Goal: Information Seeking & Learning: Learn about a topic

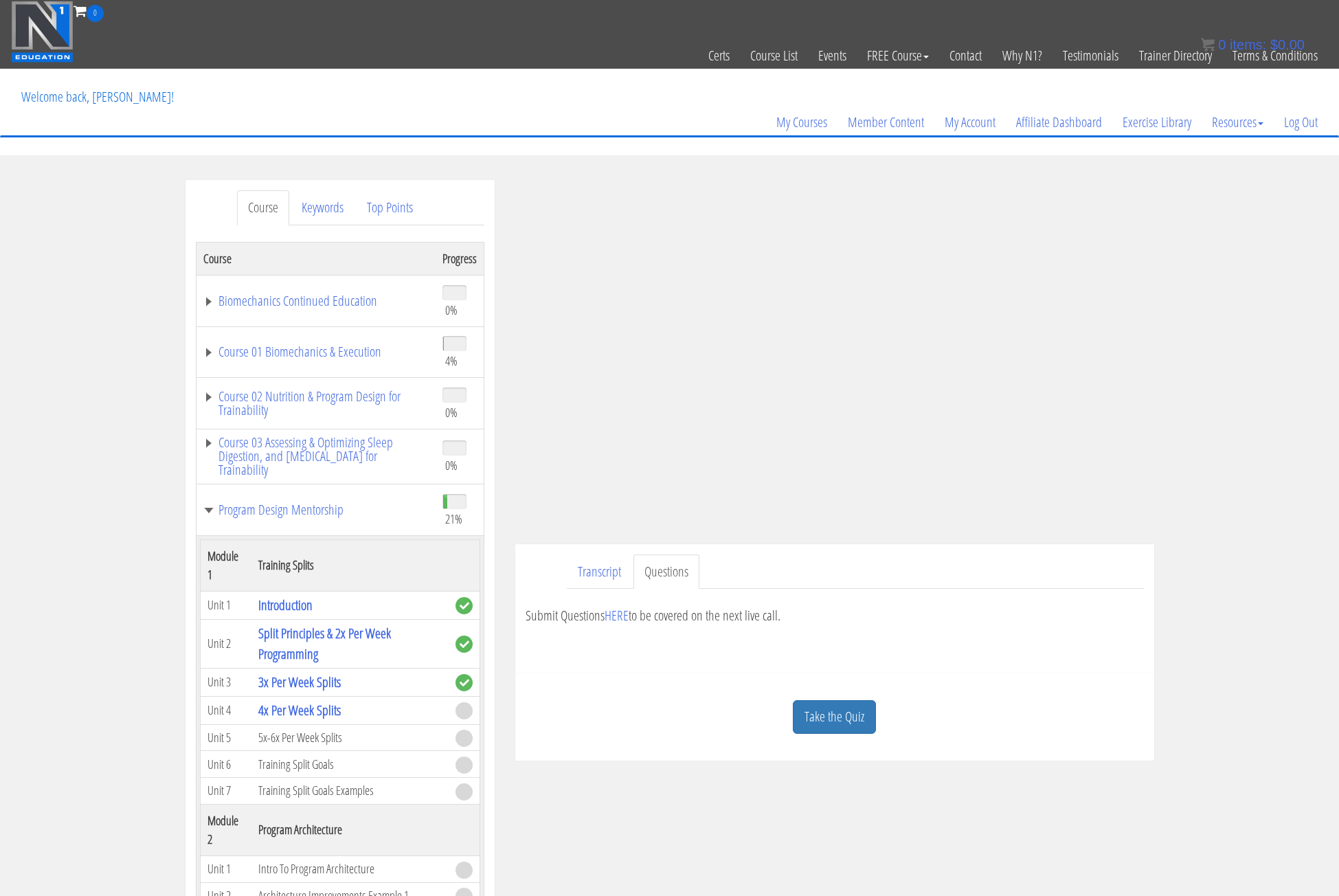
scroll to position [275, 0]
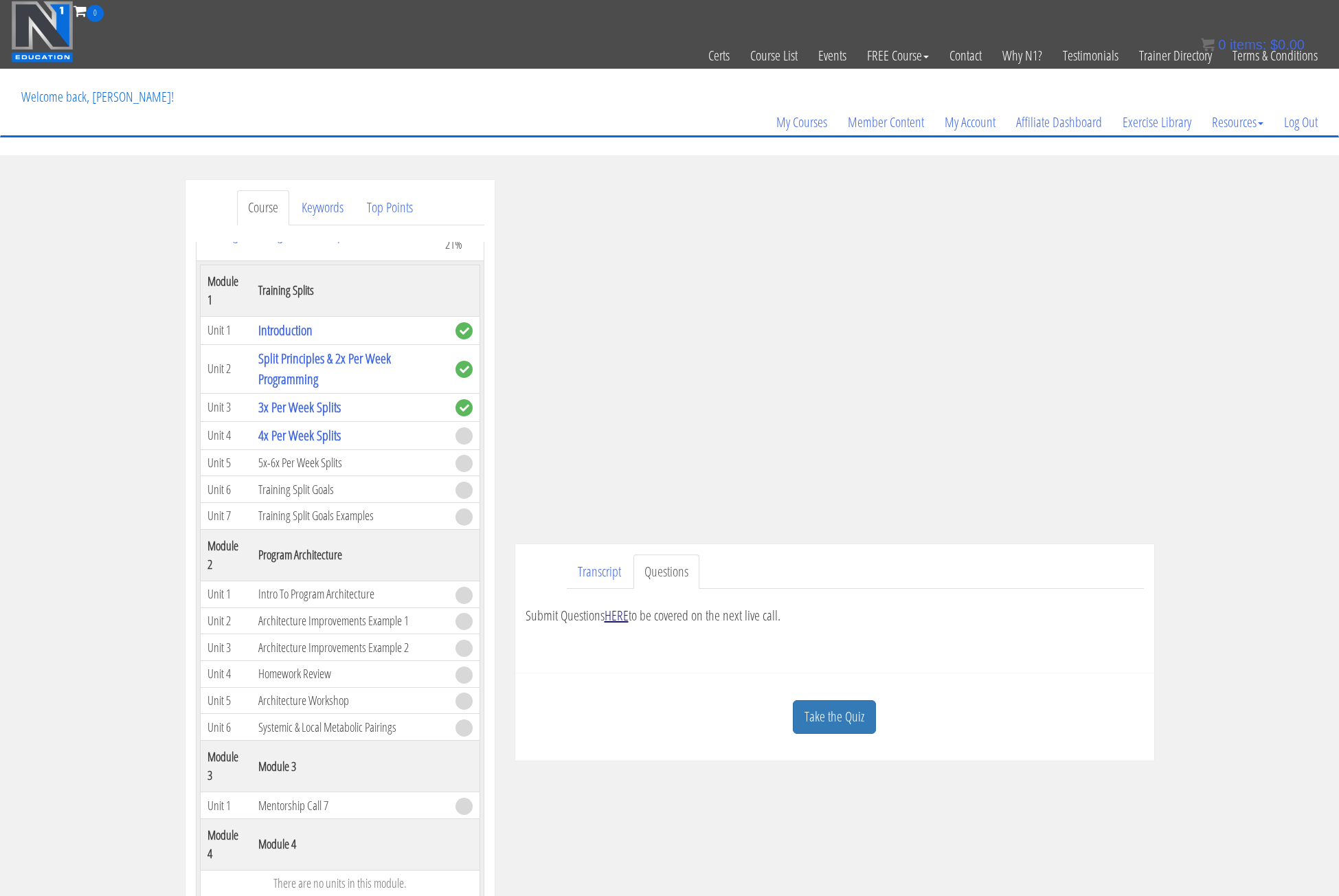
click at [617, 615] on link "HERE" at bounding box center [616, 615] width 24 height 19
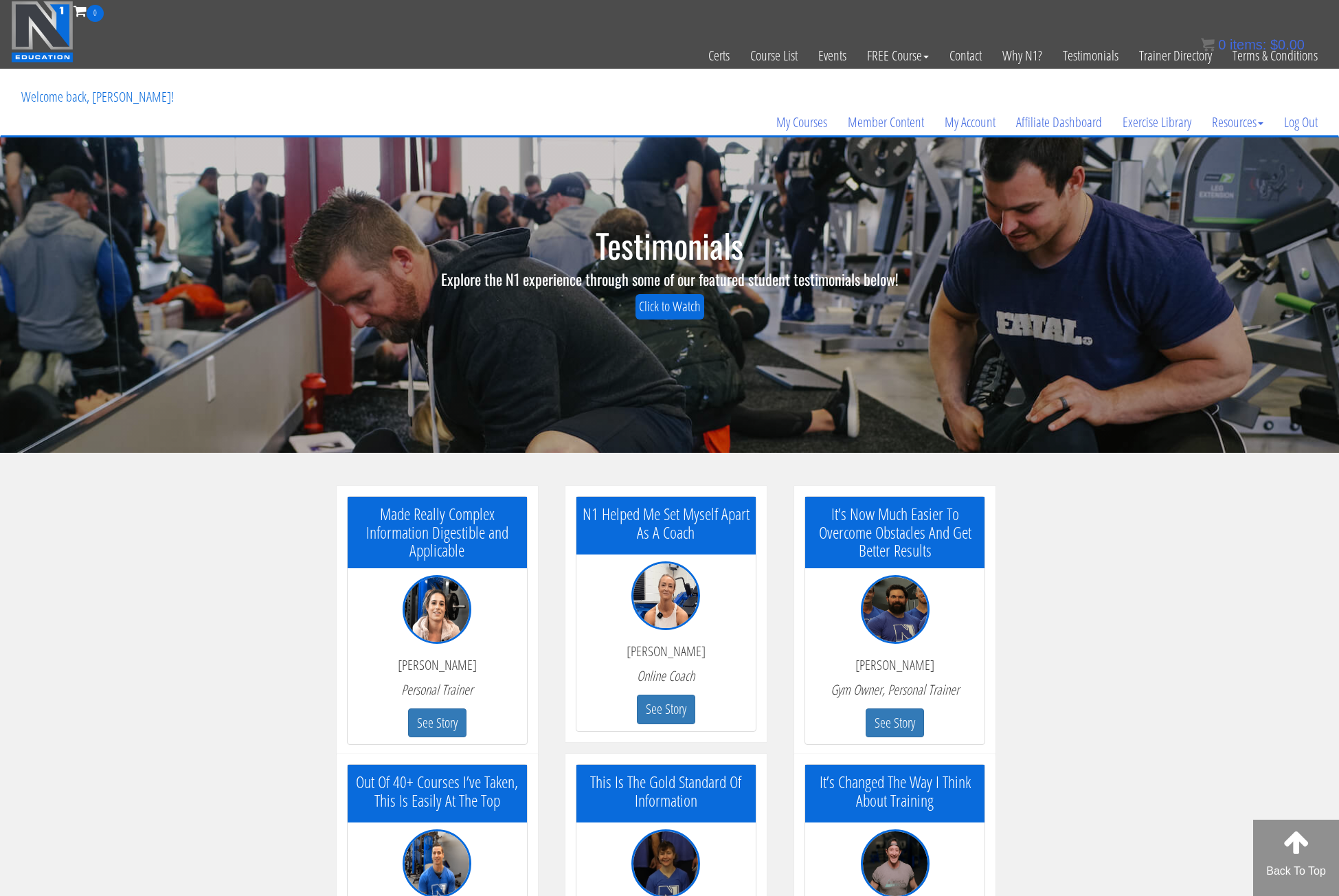
scroll to position [228, 0]
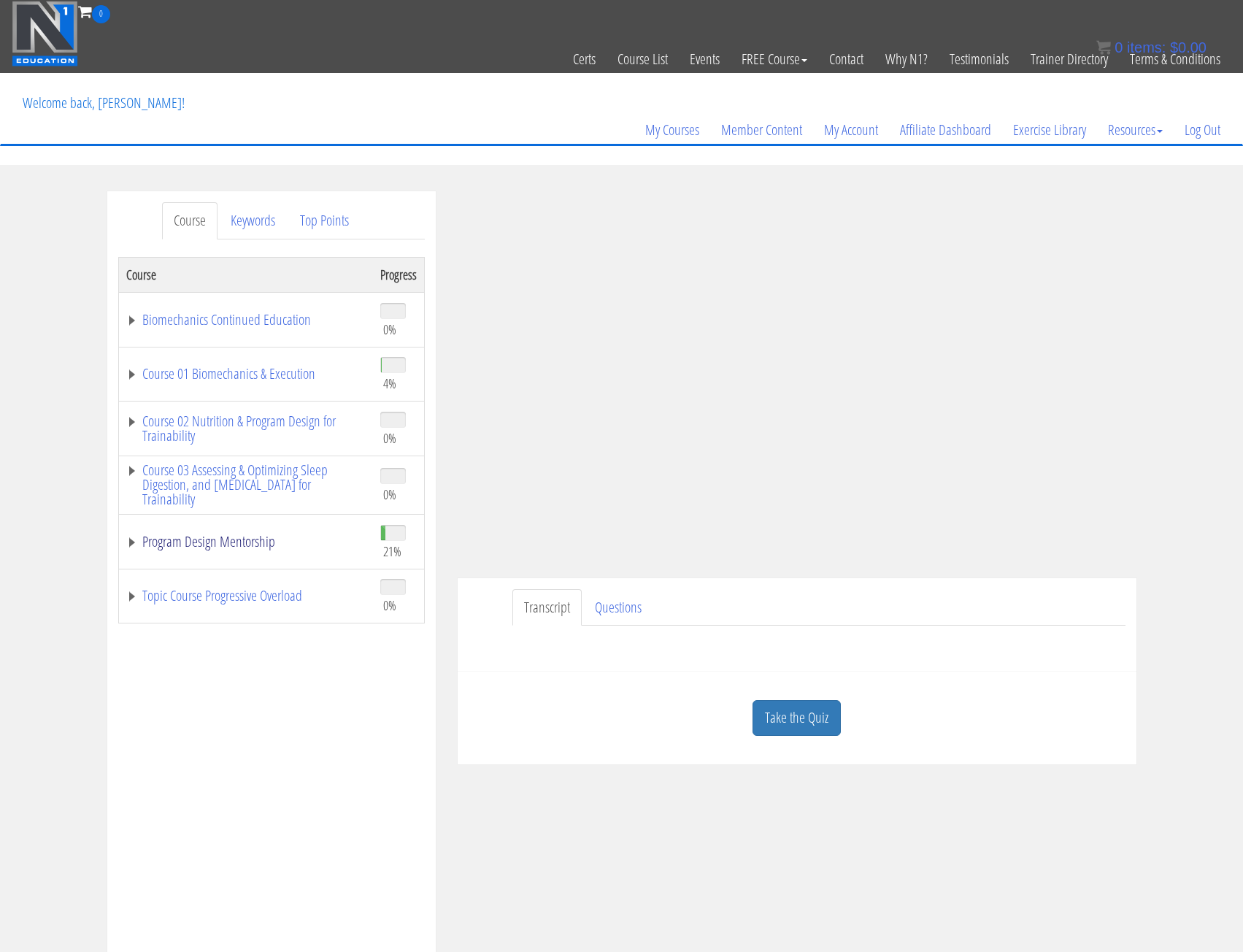
click at [150, 540] on link "Program Design Mentorship" at bounding box center [246, 541] width 240 height 15
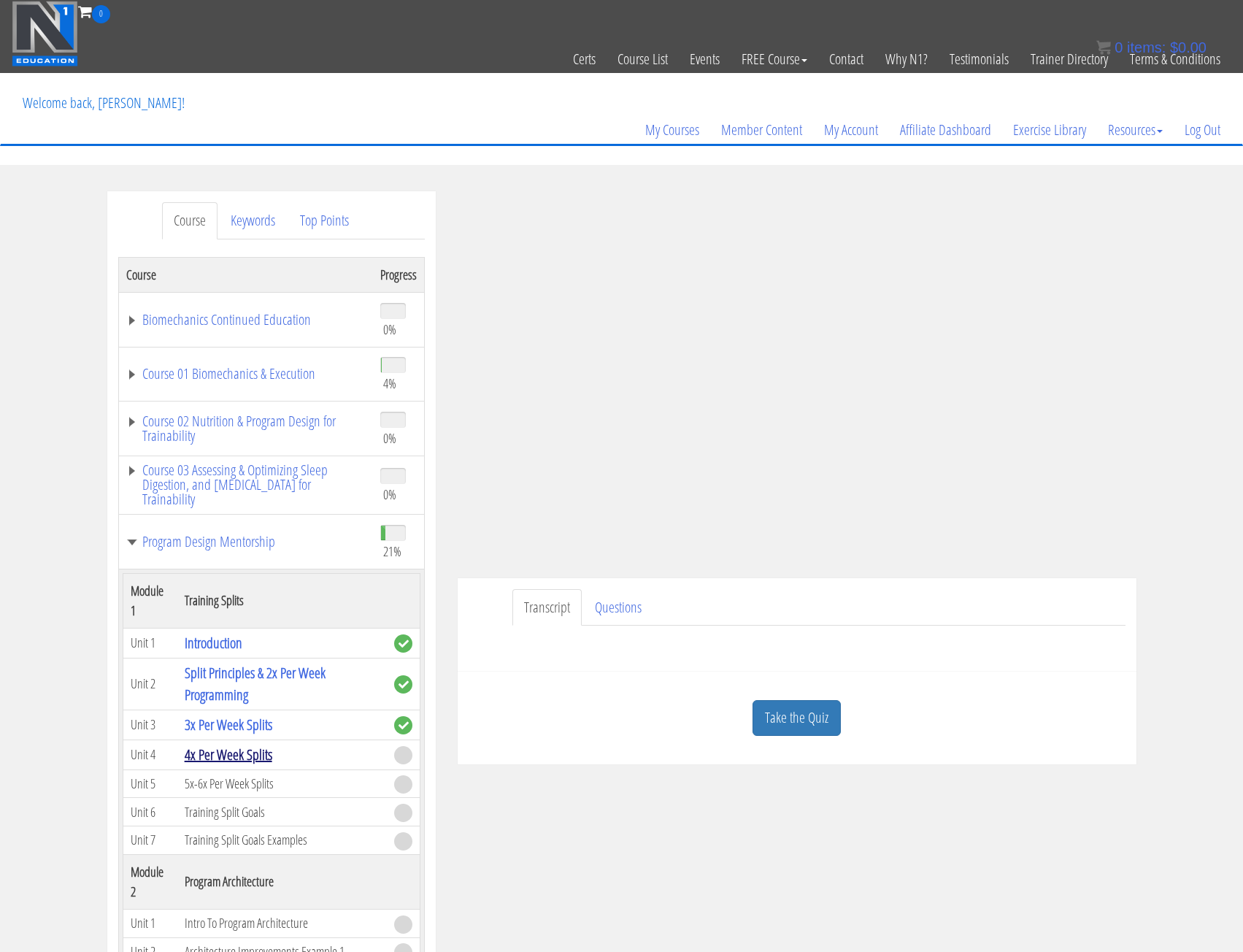
click at [223, 760] on link "4x Per Week Splits" at bounding box center [229, 755] width 88 height 20
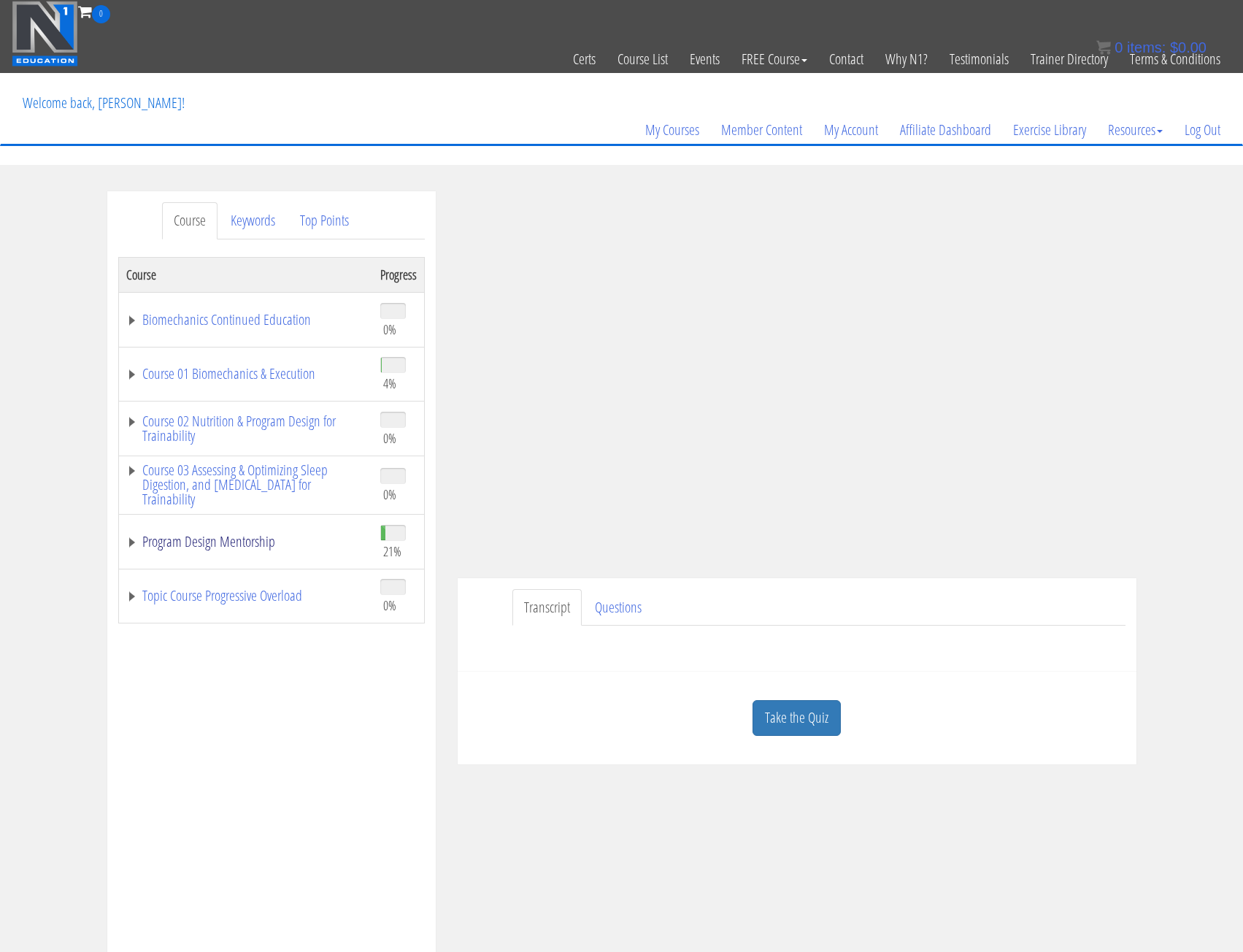
click at [131, 543] on link "Program Design Mentorship" at bounding box center [246, 541] width 240 height 15
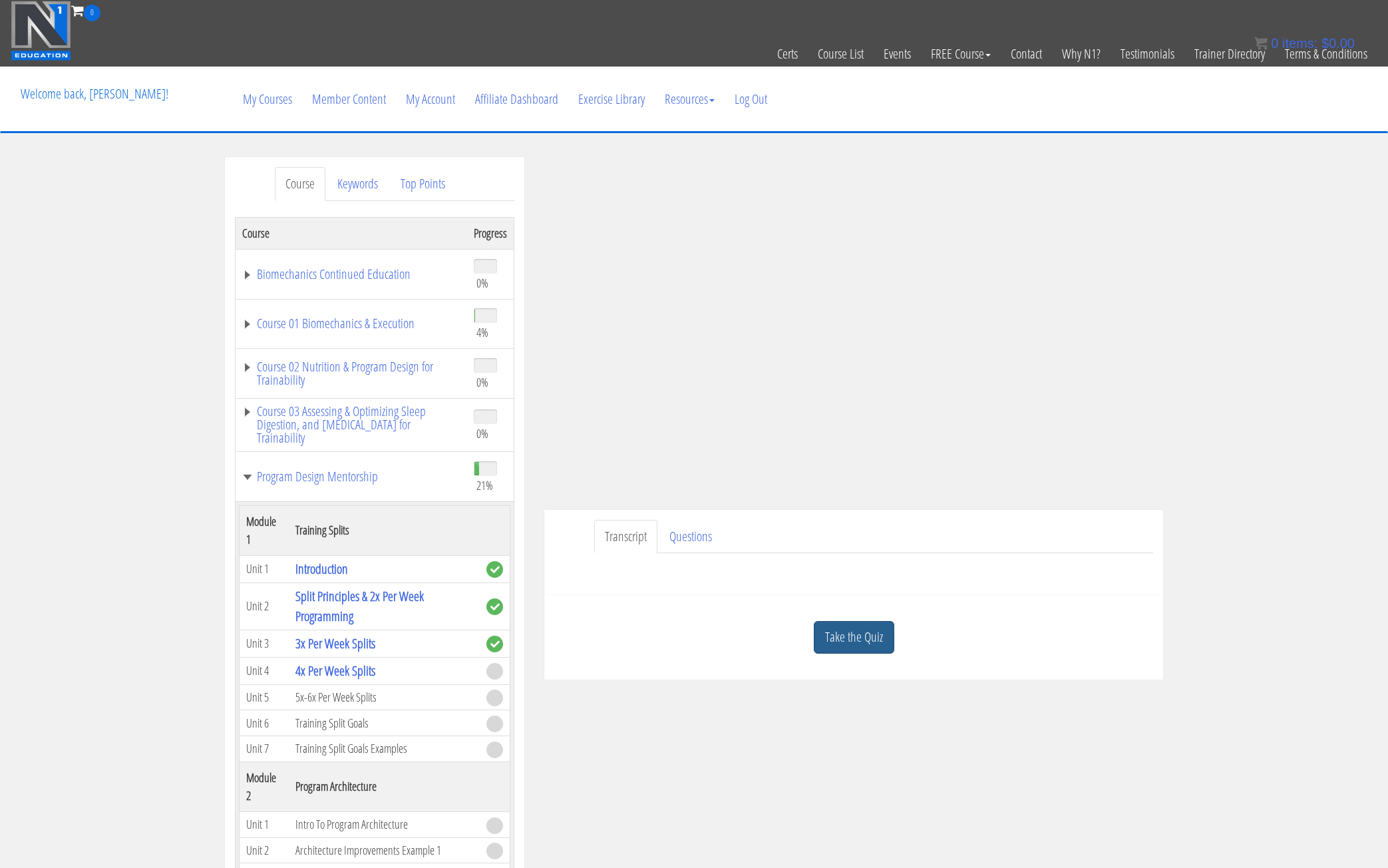
click at [838, 628] on link "Take the Quiz" at bounding box center [854, 637] width 81 height 32
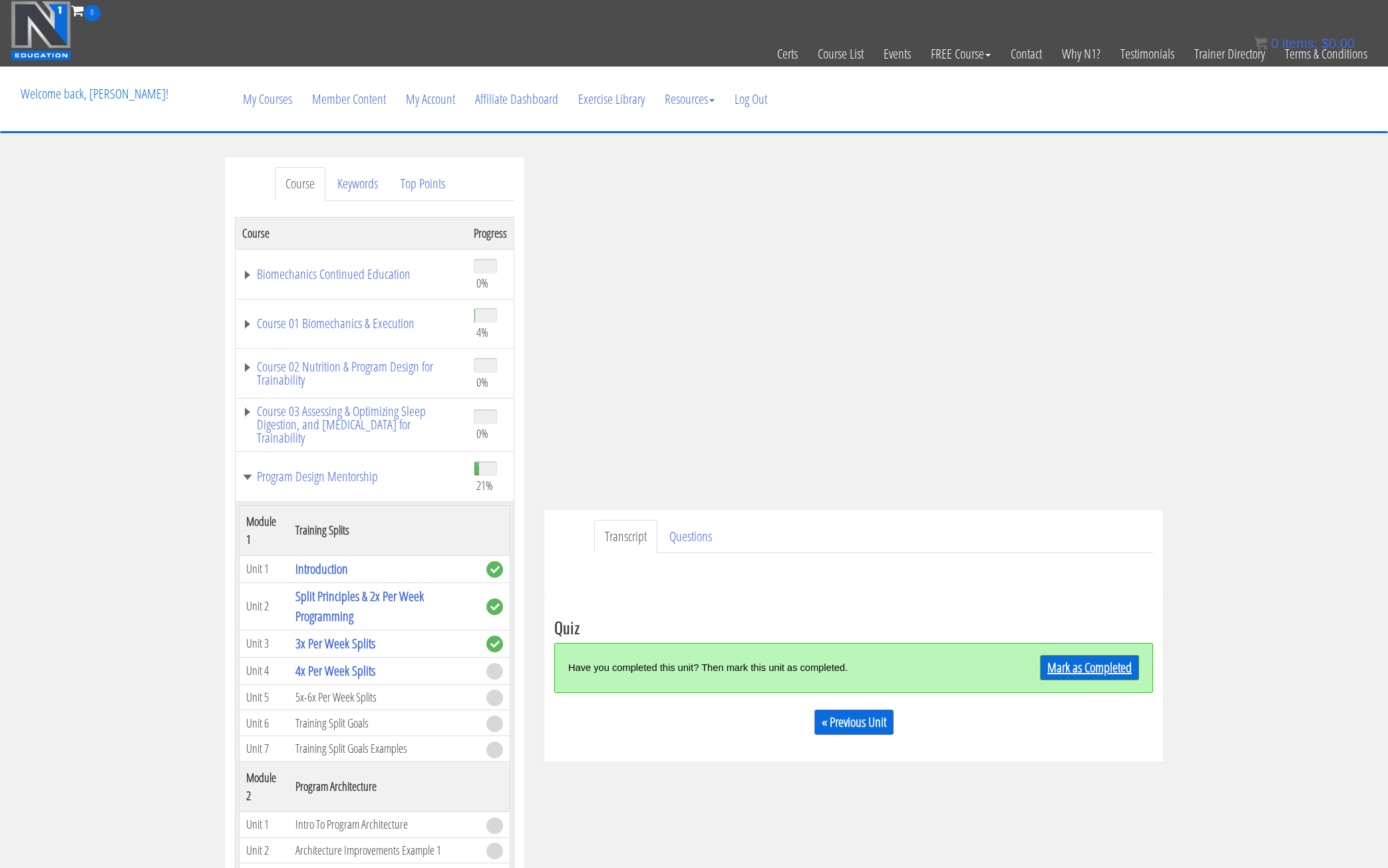
click at [1074, 671] on link "Mark as Completed" at bounding box center [1089, 668] width 99 height 25
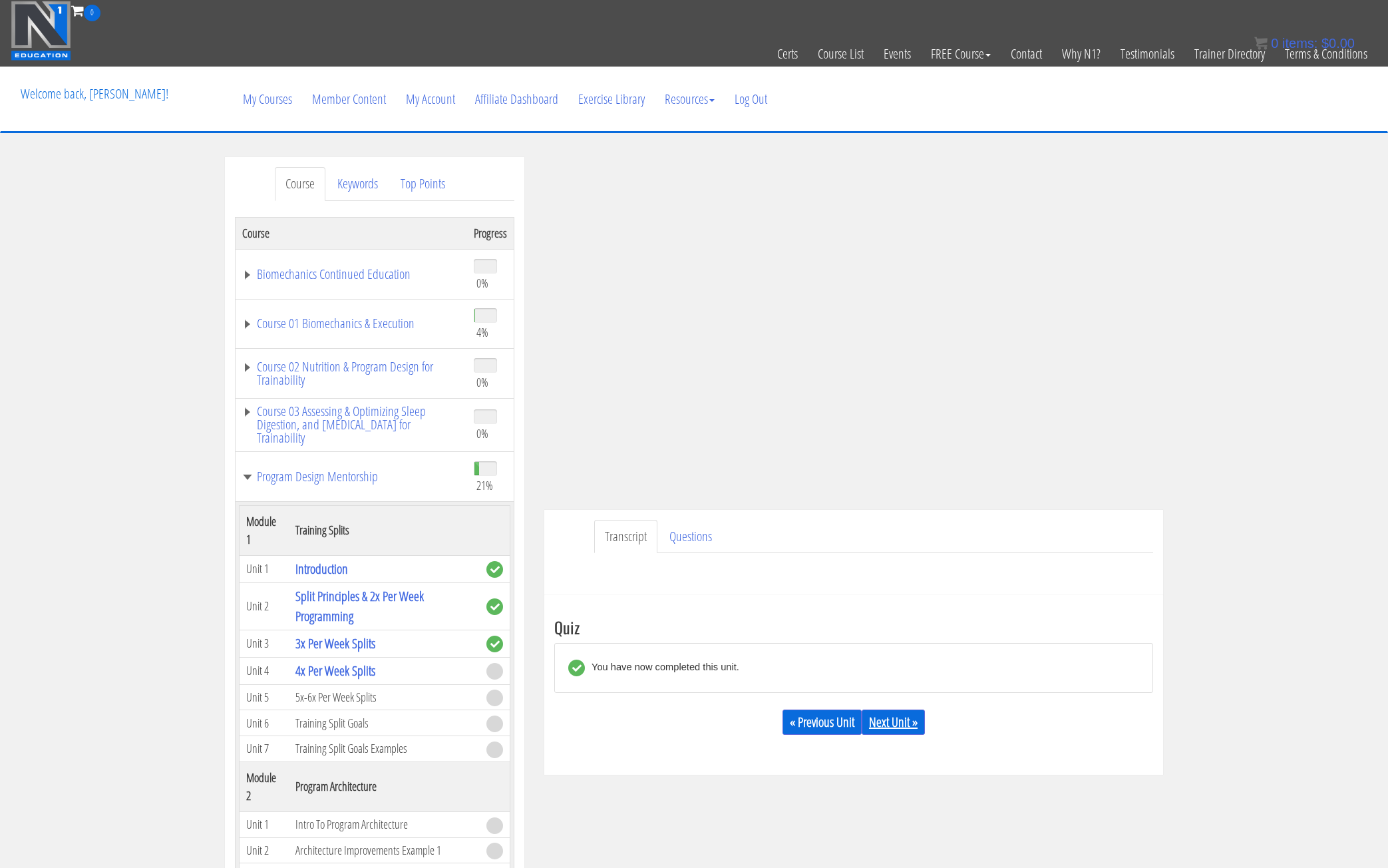
click at [902, 723] on link "Next Unit »" at bounding box center [893, 722] width 63 height 25
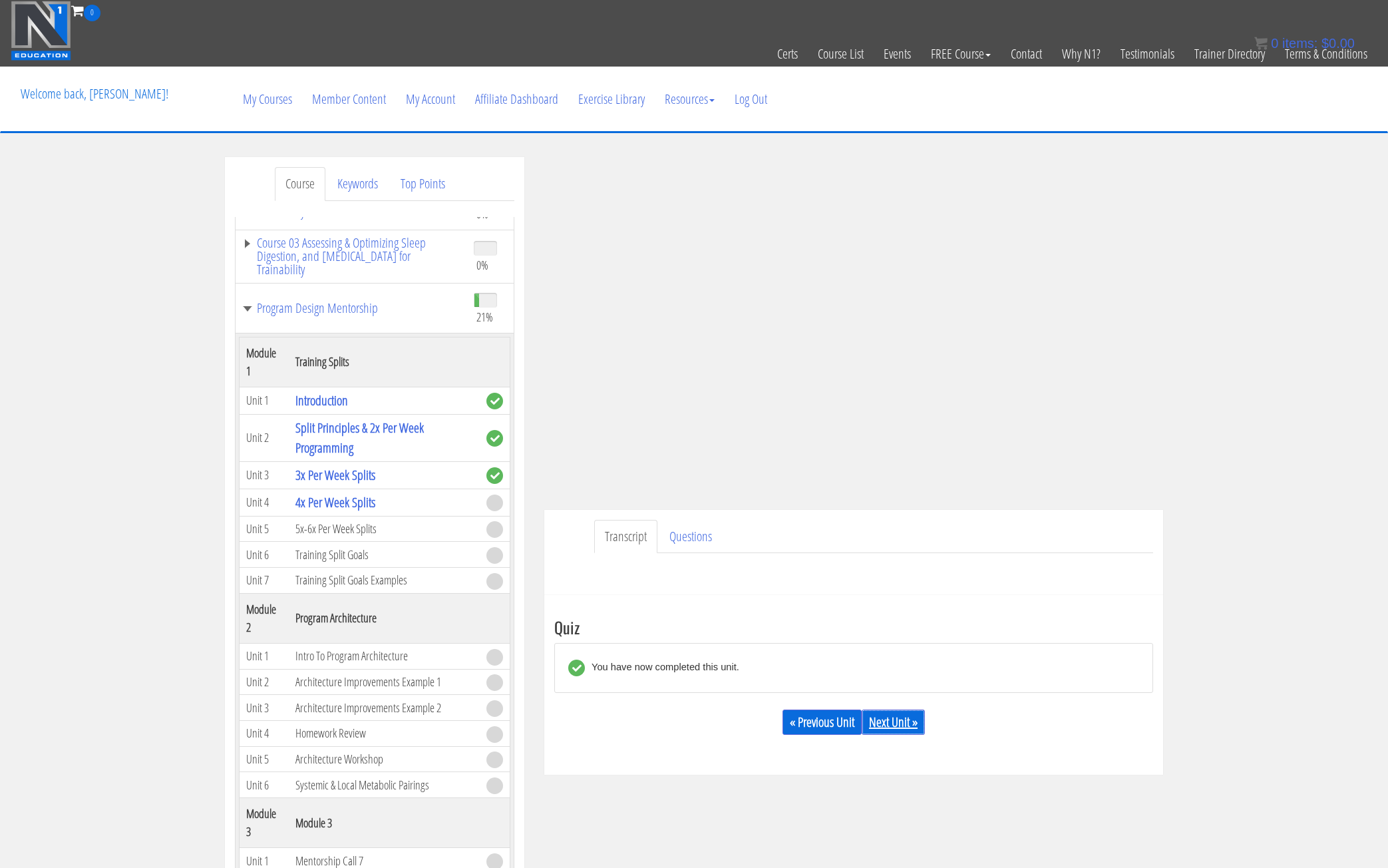
scroll to position [200, 0]
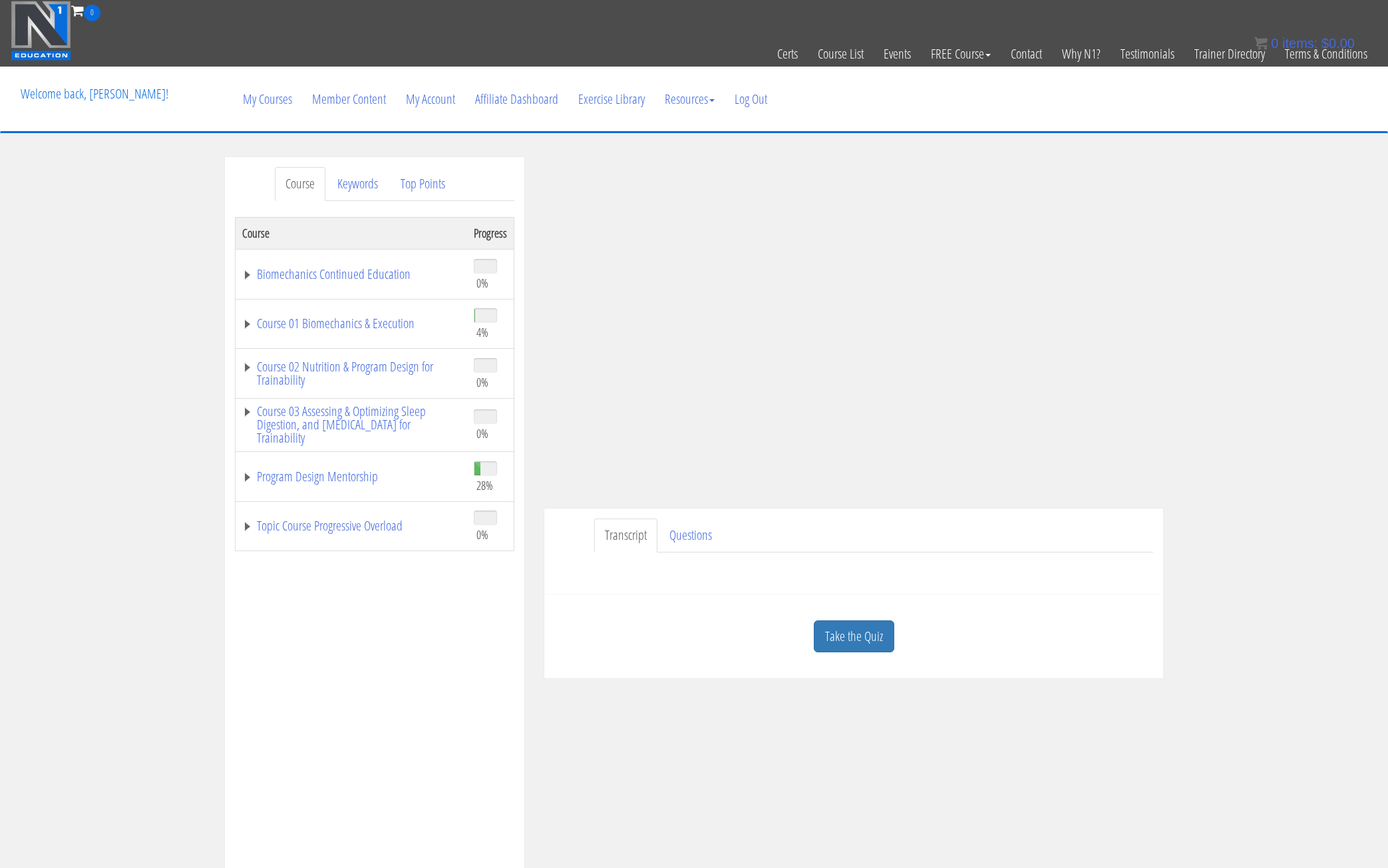
drag, startPoint x: 896, startPoint y: 564, endPoint x: 893, endPoint y: 553, distance: 11.4
click at [895, 564] on div "Submit Questions HERE to be covered on the next live call." at bounding box center [854, 568] width 599 height 32
click at [244, 476] on link "Program Design Mentorship" at bounding box center [351, 476] width 219 height 13
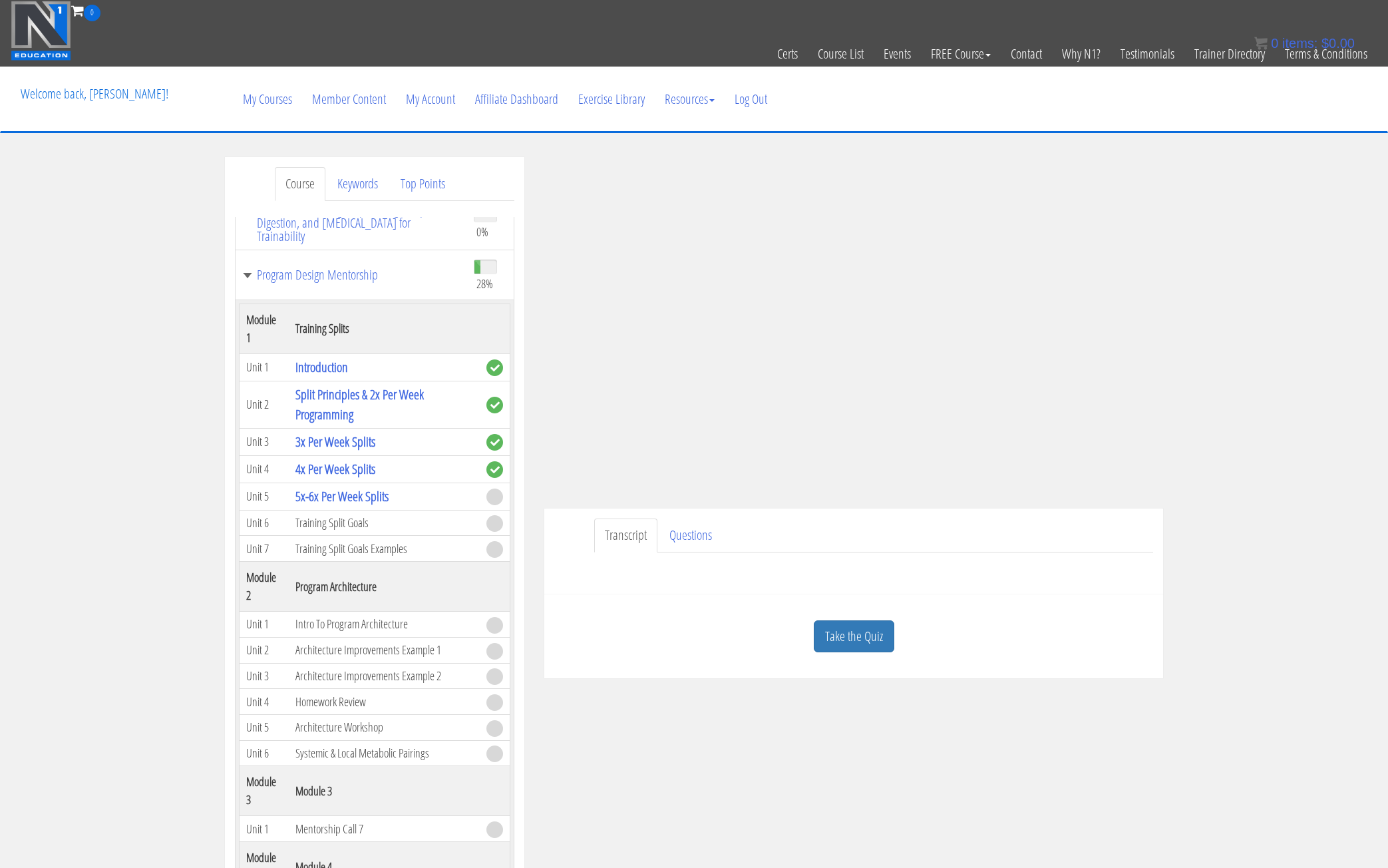
scroll to position [266, 0]
